Goal: Transaction & Acquisition: Purchase product/service

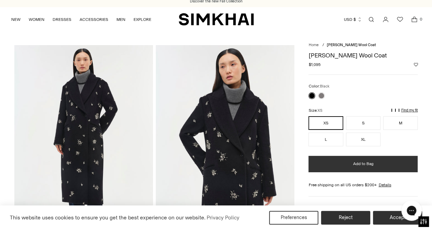
scroll to position [5, 0]
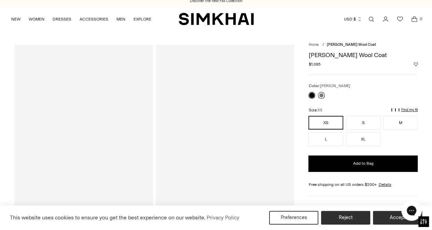
click at [323, 94] on link at bounding box center [321, 95] width 7 height 7
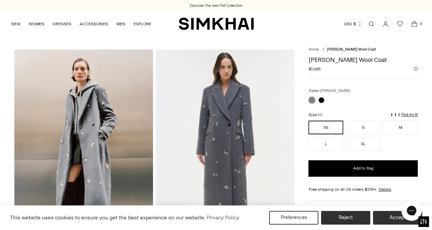
click at [321, 103] on div at bounding box center [316, 100] width 19 height 10
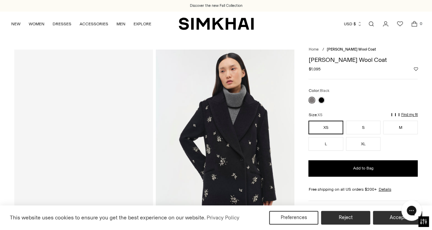
click at [321, 96] on div at bounding box center [316, 100] width 19 height 10
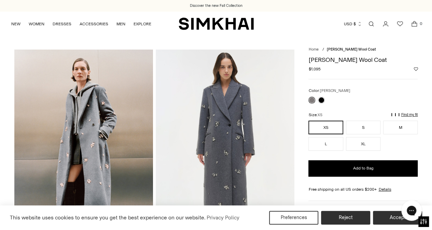
click at [321, 96] on div at bounding box center [316, 100] width 19 height 10
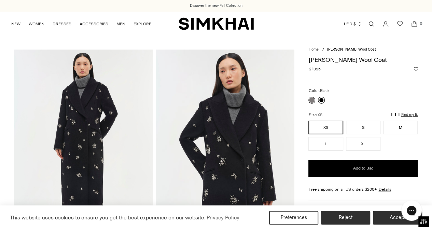
click at [321, 98] on link at bounding box center [321, 100] width 7 height 7
